Goal: Transaction & Acquisition: Subscribe to service/newsletter

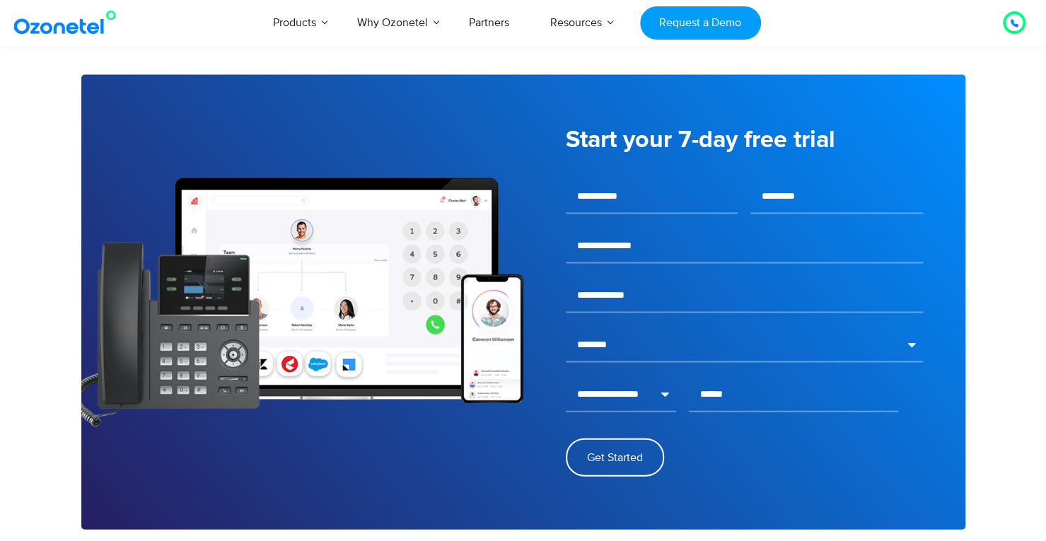
scroll to position [1562, 0]
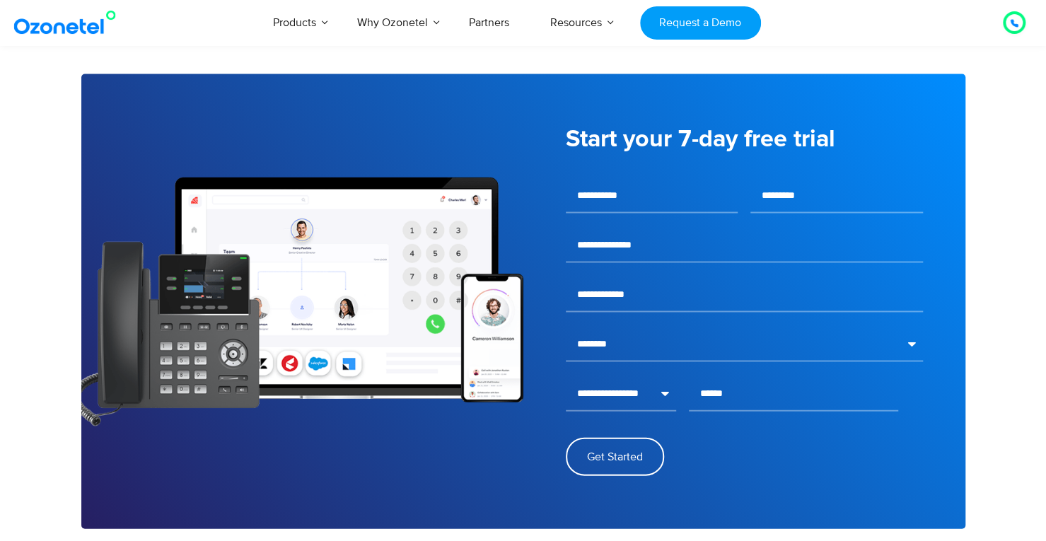
click at [724, 9] on link "Request a Demo" at bounding box center [700, 22] width 121 height 33
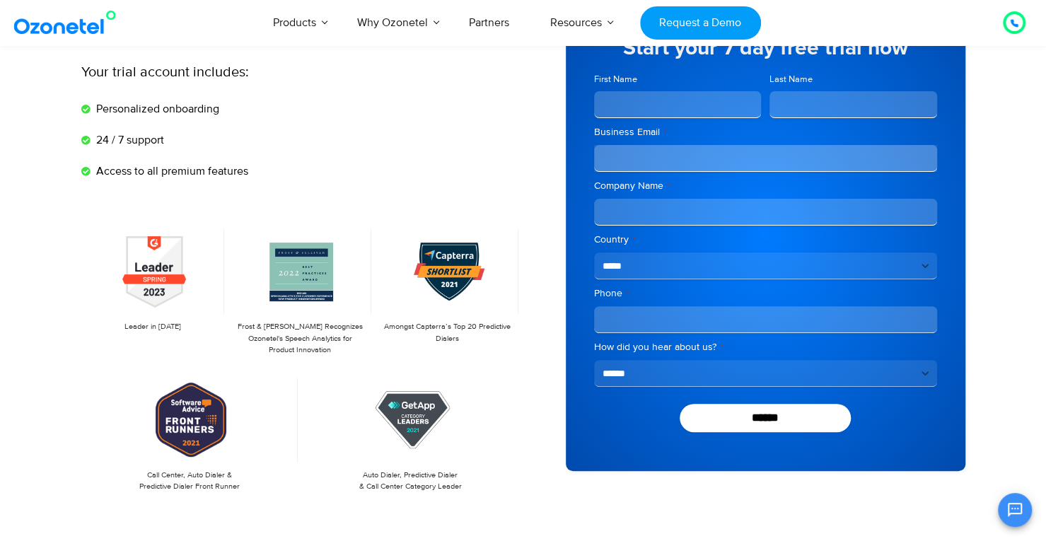
scroll to position [132, 0]
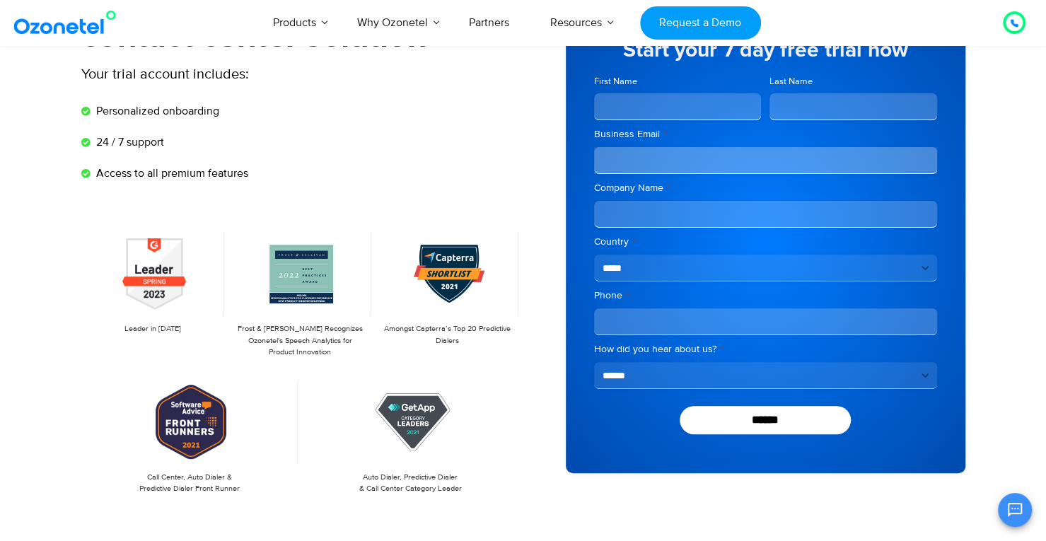
click at [826, 216] on input "Company Name *" at bounding box center [765, 214] width 343 height 27
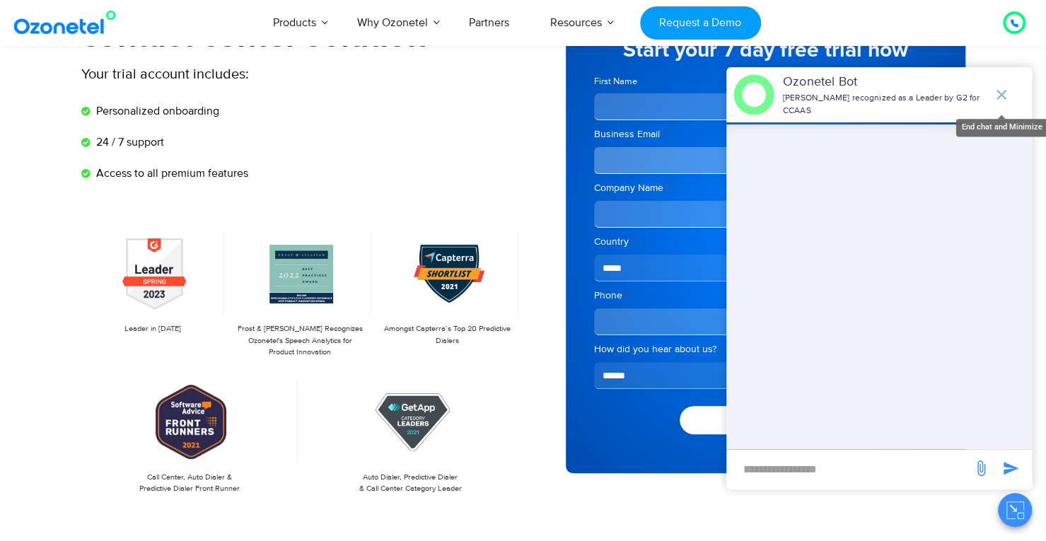
click at [1005, 97] on icon "end chat or minimize" at bounding box center [1001, 94] width 17 height 17
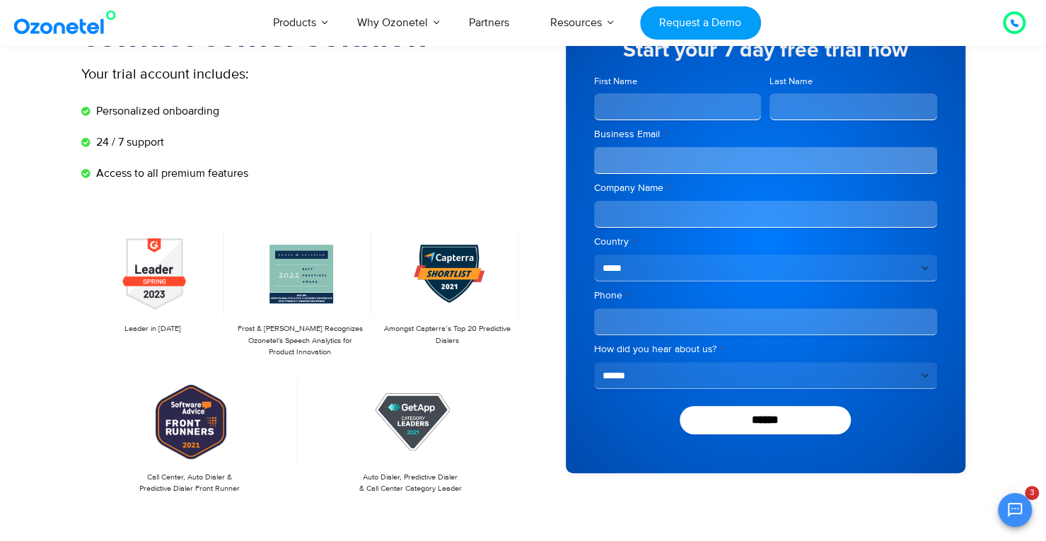
drag, startPoint x: 1029, startPoint y: 529, endPoint x: 1012, endPoint y: 512, distance: 23.5
click at [1012, 512] on icon "Open chat" at bounding box center [1014, 509] width 17 height 17
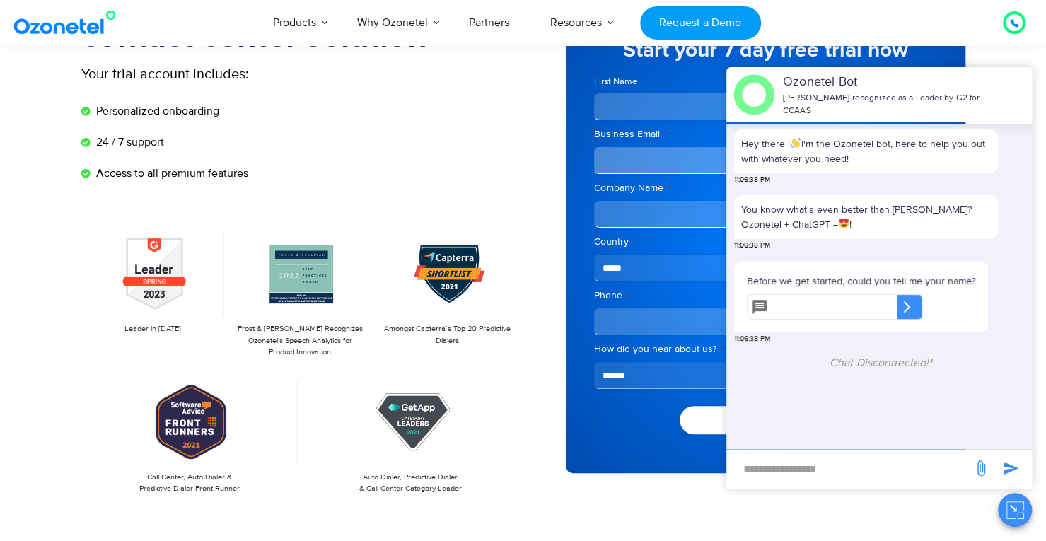
click at [833, 512] on div "OK Ozonetel Bot Ozonetel recognized as a Leader by G2 for CCAAS Hey there ! I'm…" at bounding box center [878, 297] width 305 height 460
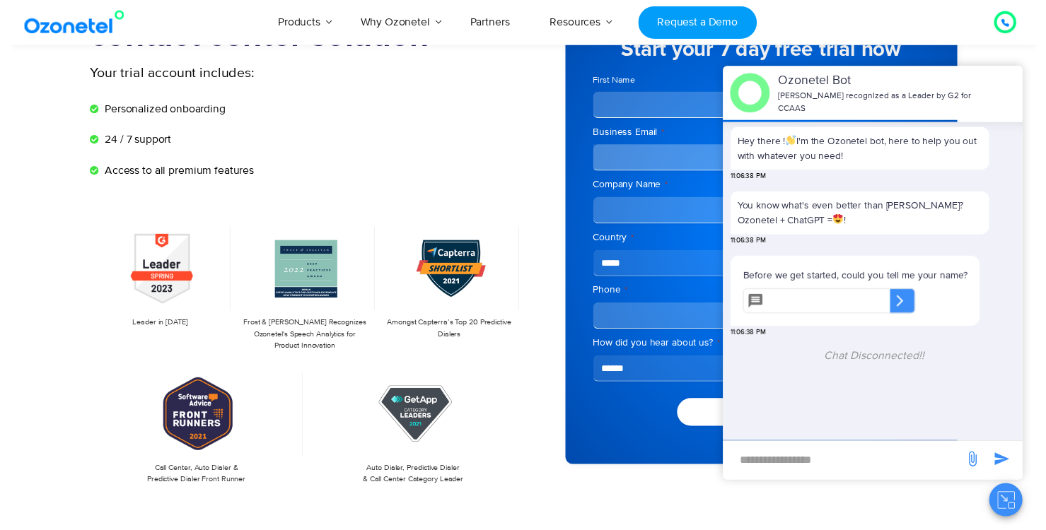
scroll to position [0, 0]
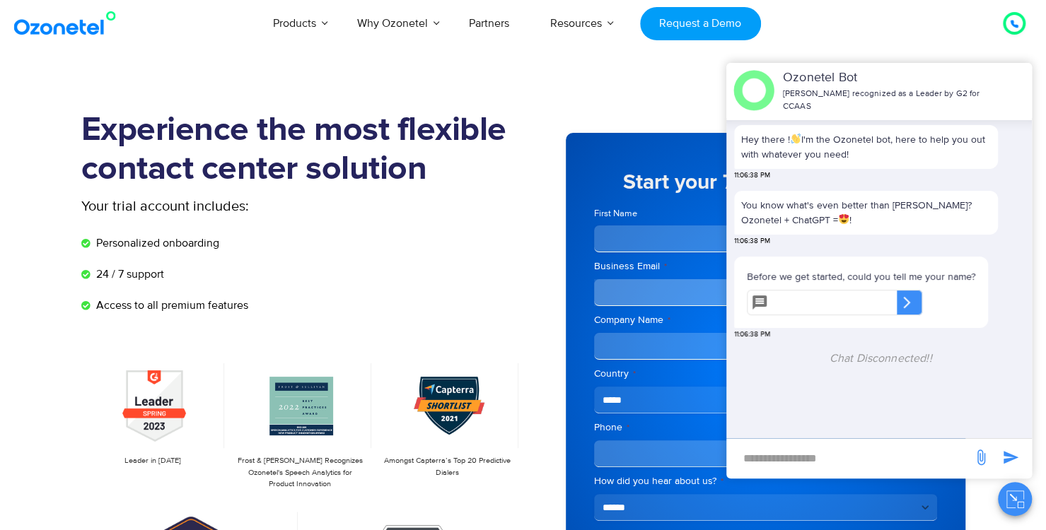
click at [666, 204] on div "Start your 7 day free trial now" at bounding box center [765, 186] width 343 height 57
click at [1007, 510] on button "Close chat" at bounding box center [1015, 499] width 34 height 34
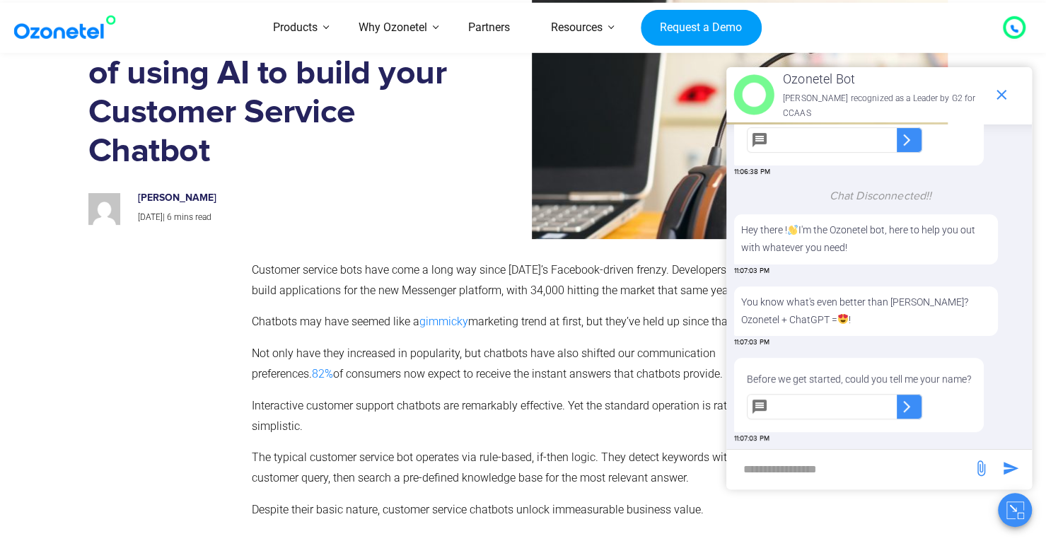
scroll to position [122, 0]
click at [1007, 97] on icon "end chat or minimize" at bounding box center [1001, 94] width 17 height 17
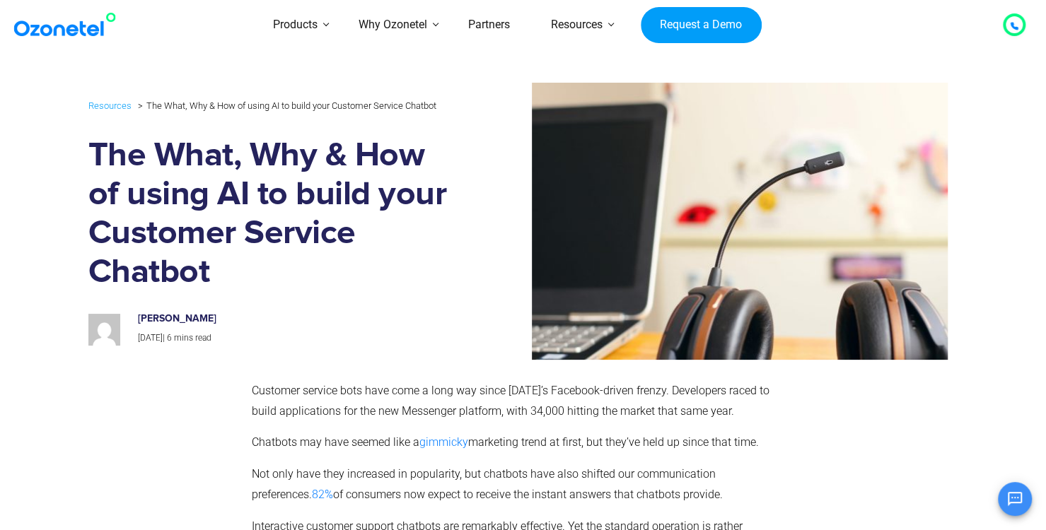
scroll to position [7, 0]
